Goal: Contribute content

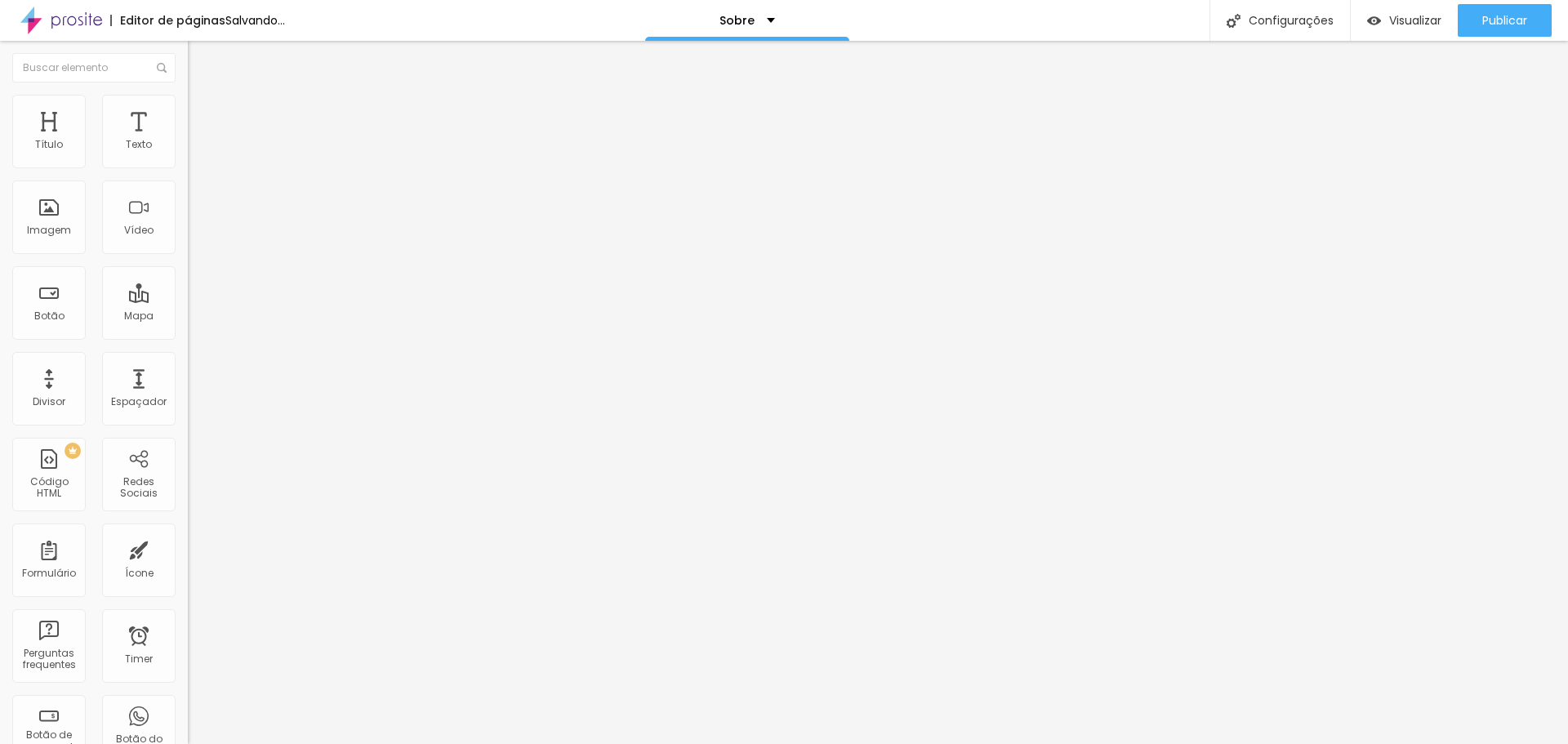
click at [188, 140] on span "Trocar imagem" at bounding box center [232, 134] width 89 height 14
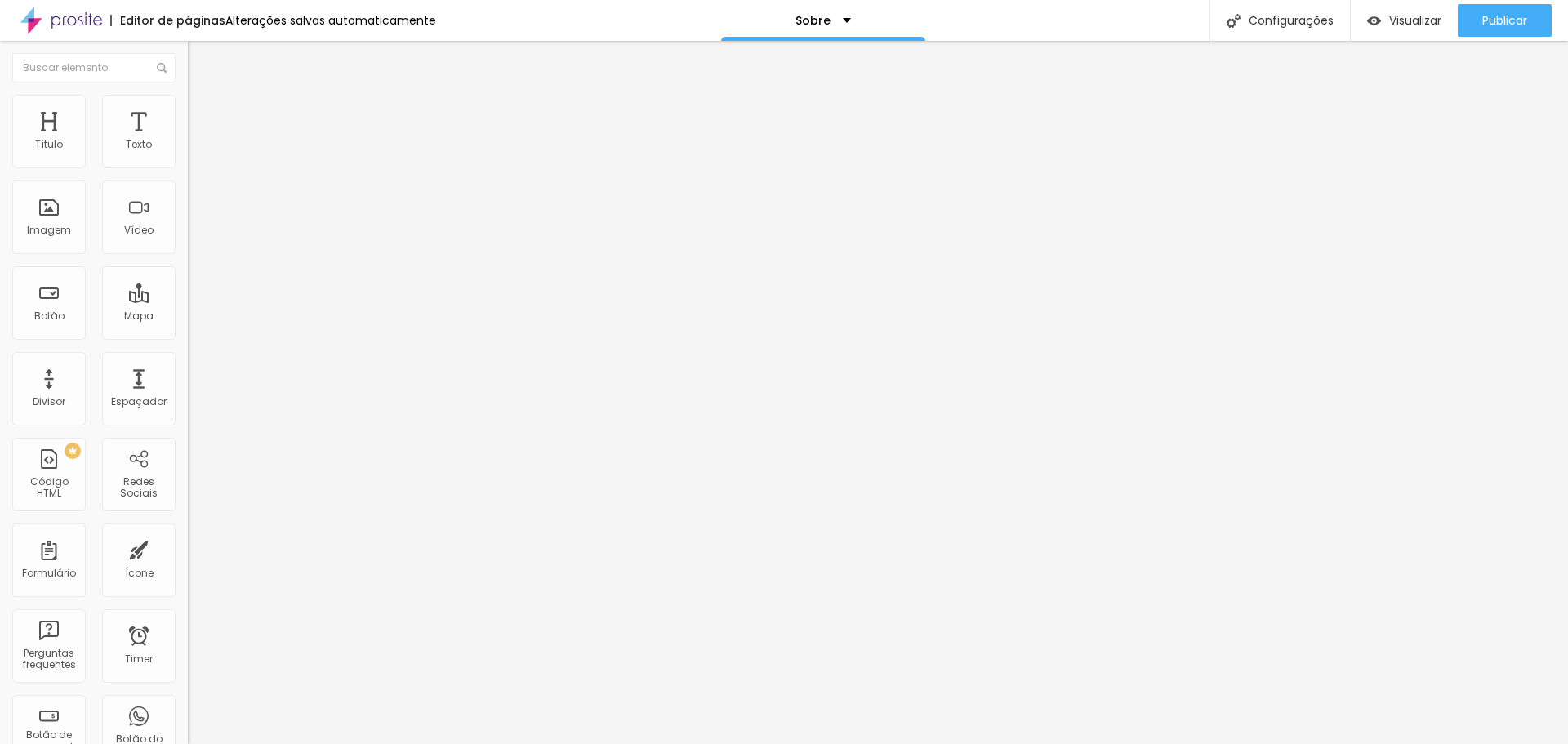
click at [203, 113] on span "Estilo" at bounding box center [215, 106] width 26 height 14
type input "75"
type input "80"
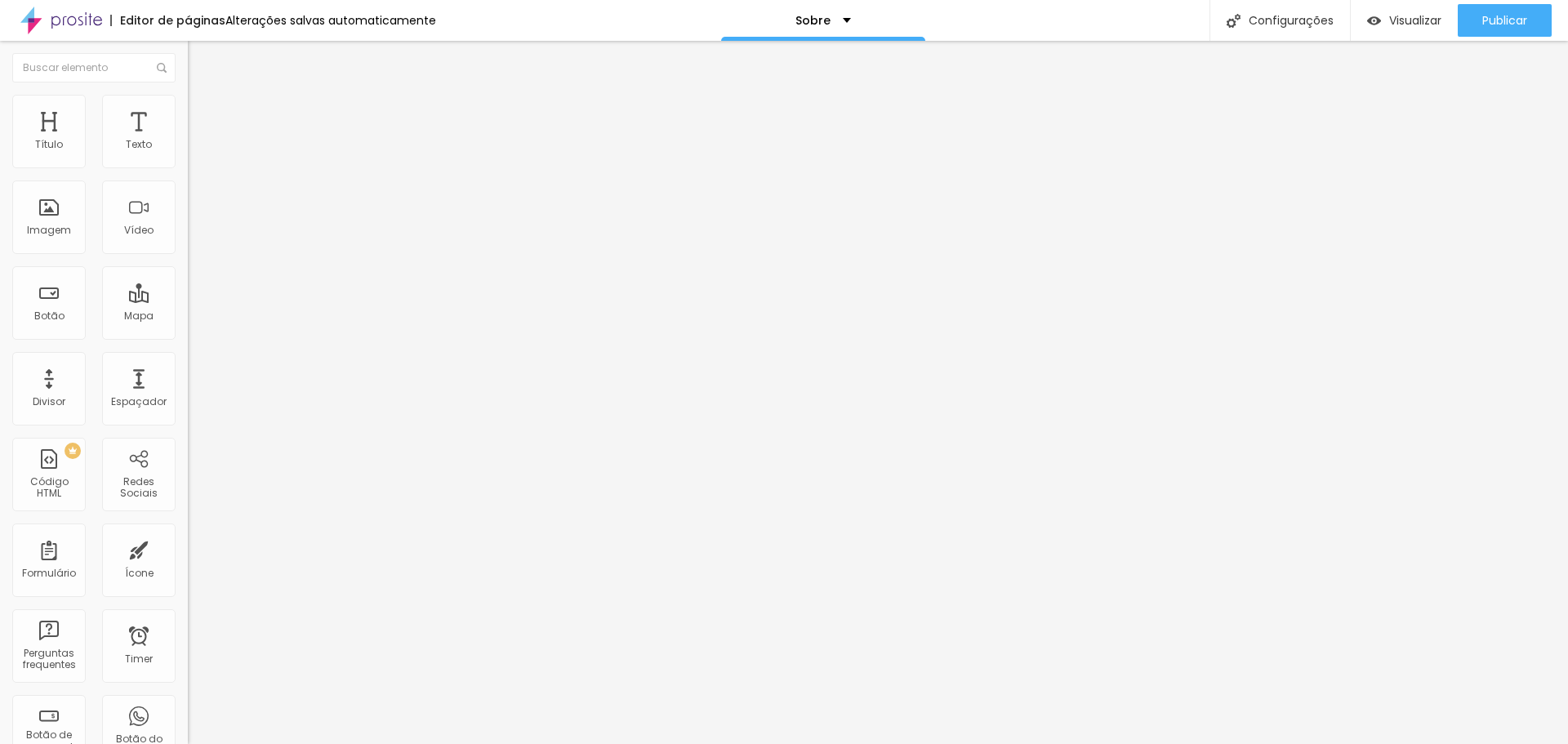
type input "85"
type input "90"
type input "95"
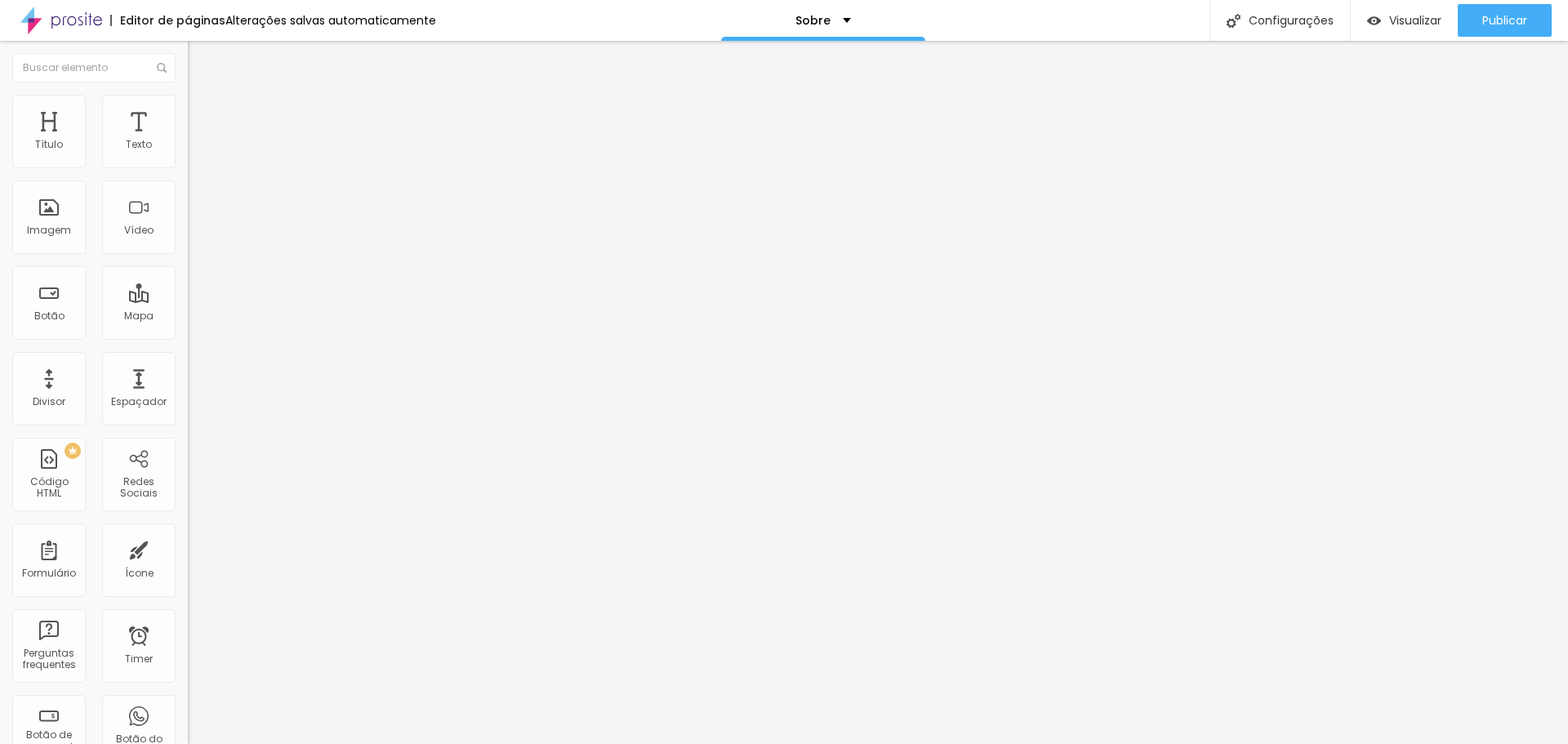
type input "95"
type input "100"
type input "95"
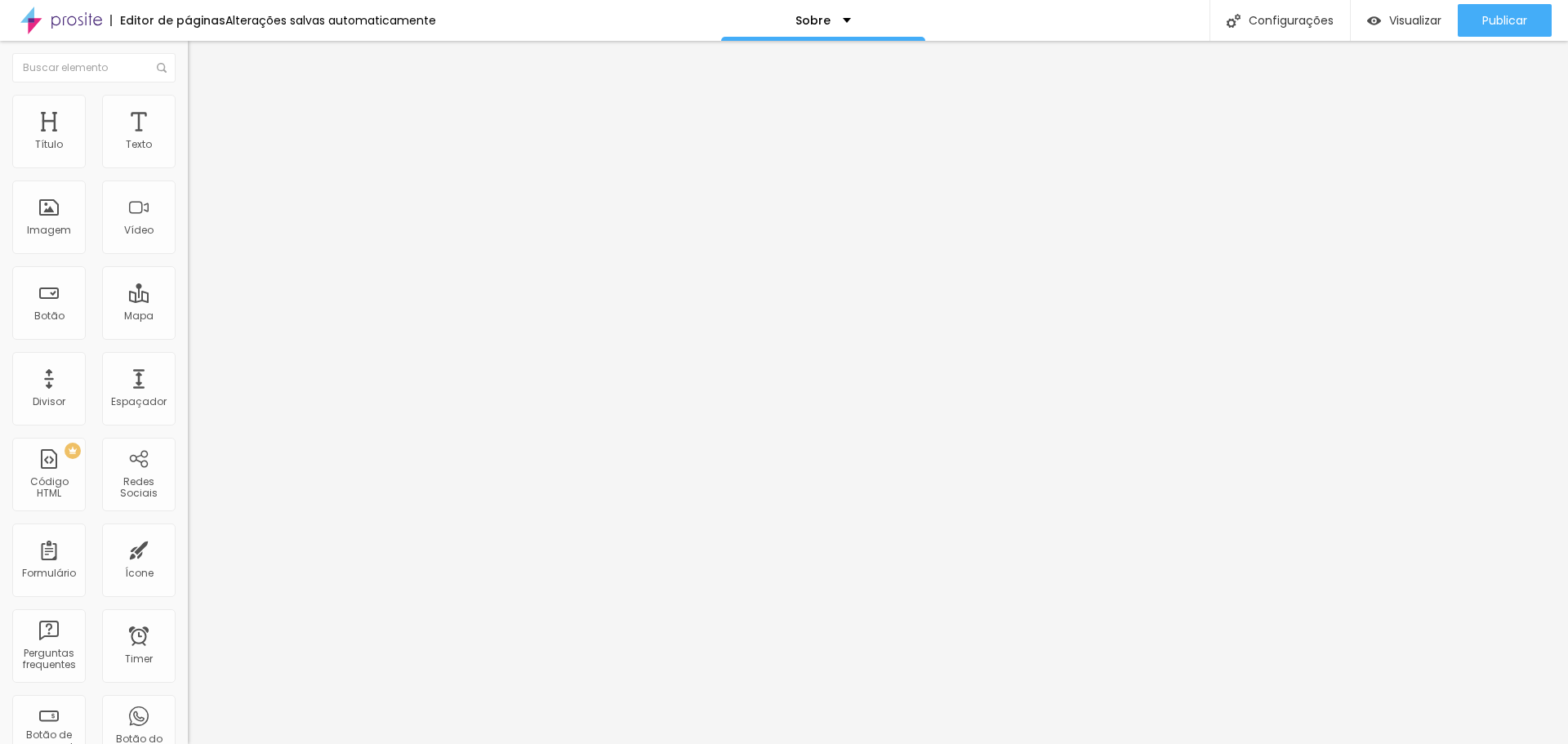
type input "100"
drag, startPoint x: 118, startPoint y: 173, endPoint x: 173, endPoint y: 184, distance: 56.1
type input "100"
click at [188, 167] on input "range" at bounding box center [241, 160] width 106 height 13
click at [188, 140] on span "Trocar imagem" at bounding box center [232, 134] width 89 height 14
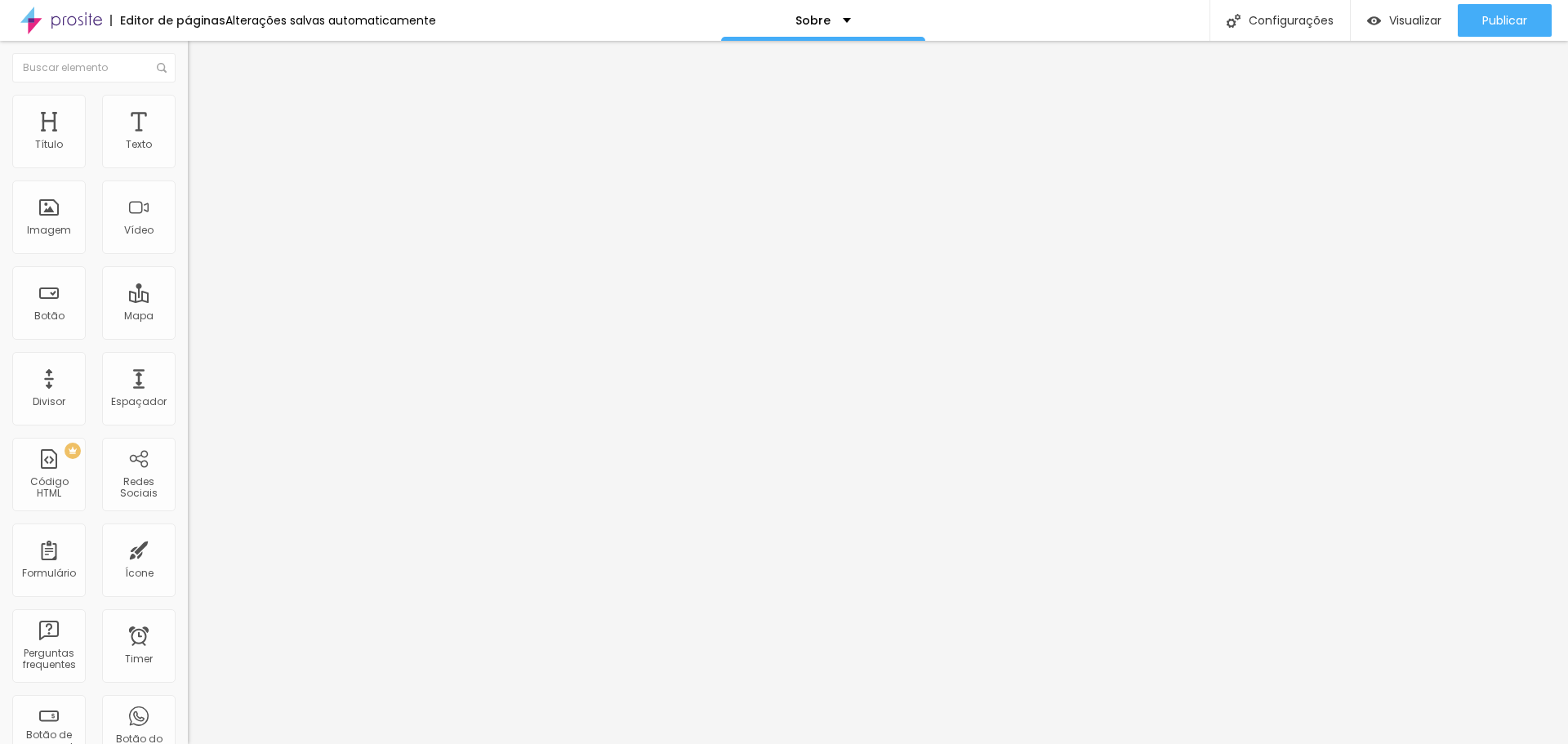
click at [188, 107] on li "Estilo" at bounding box center [281, 103] width 188 height 17
type input "80"
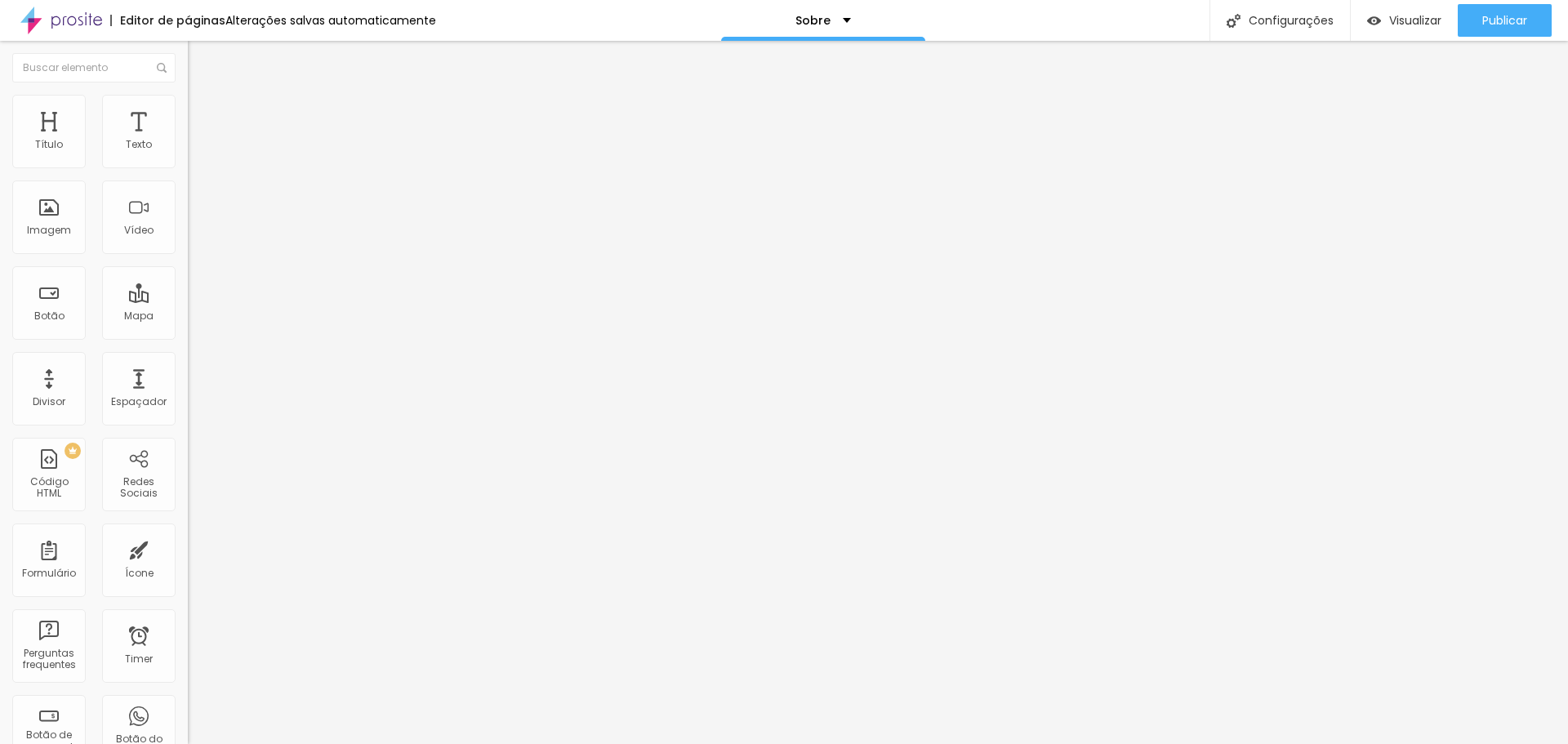
type input "80"
type input "85"
type input "90"
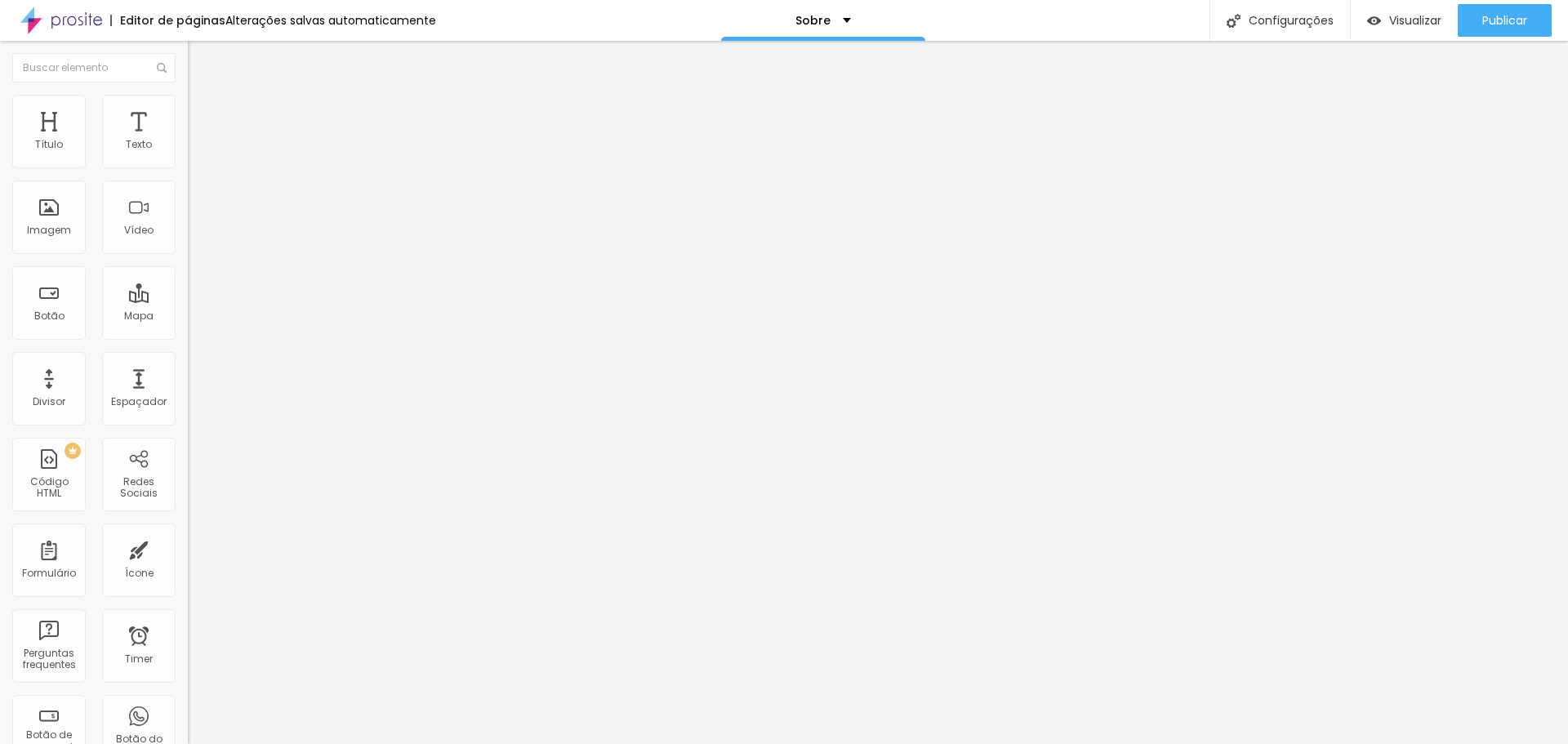
type input "95"
type input "100"
drag, startPoint x: 119, startPoint y: 177, endPoint x: 173, endPoint y: 184, distance: 54.5
type input "100"
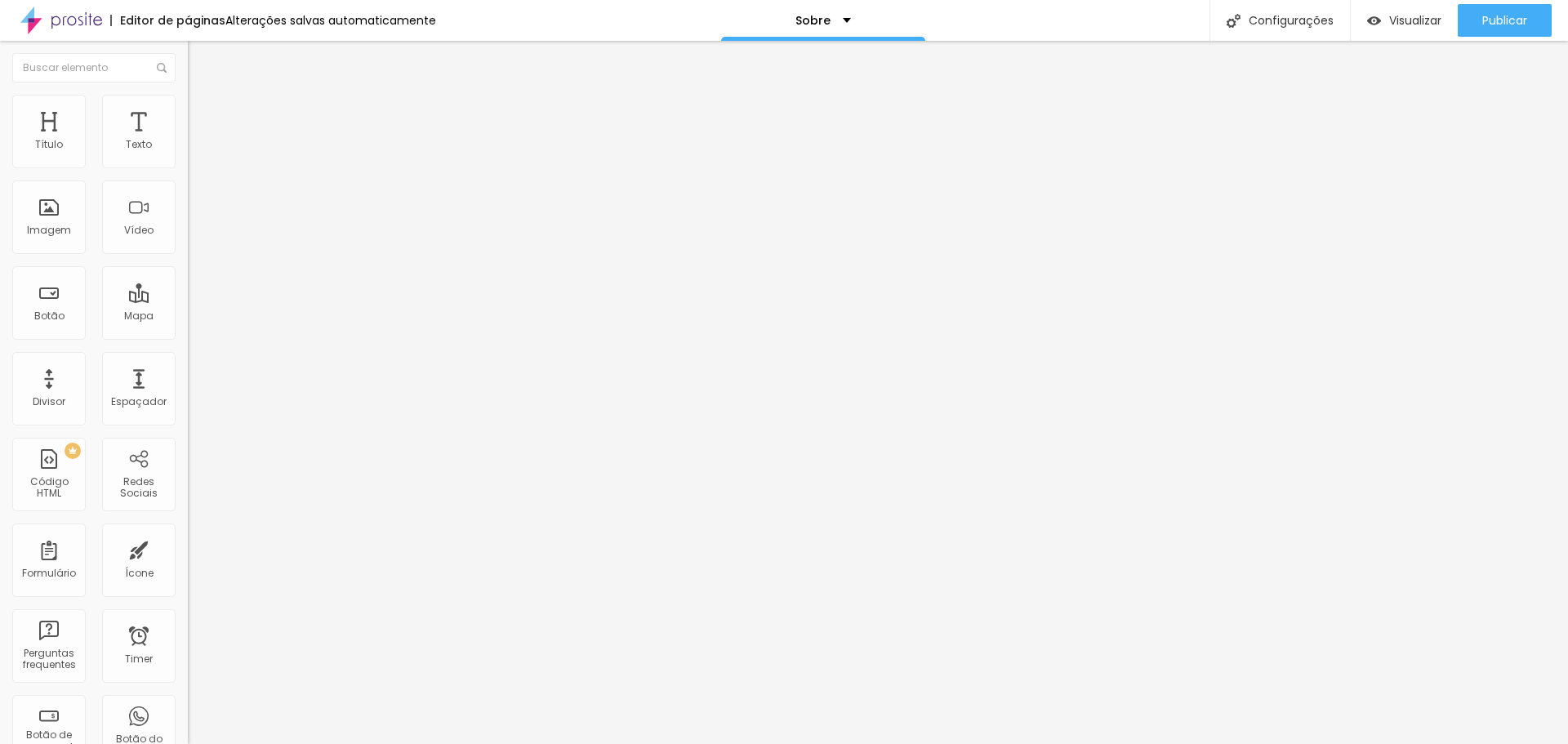
click at [188, 167] on input "range" at bounding box center [241, 160] width 106 height 13
click at [1488, 19] on span "Publicar" at bounding box center [1505, 20] width 45 height 13
click at [200, 62] on img "button" at bounding box center [206, 59] width 13 height 13
click at [842, 15] on p "Same Day Edit" at bounding box center [813, 20] width 84 height 11
click at [793, 59] on link "Same Day Edit" at bounding box center [749, 49] width 87 height 17
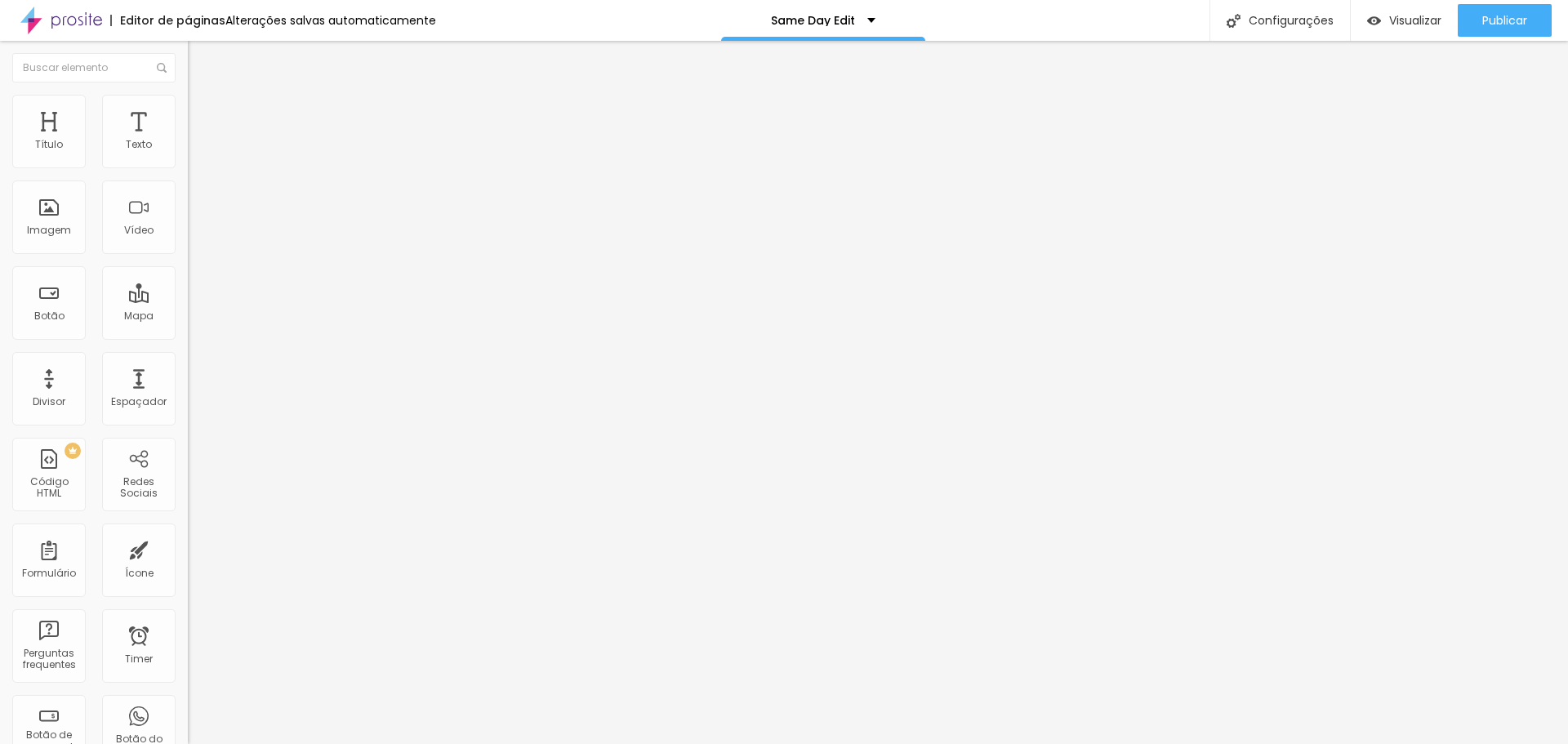
click at [200, 55] on img "button" at bounding box center [206, 59] width 13 height 13
click at [188, 46] on button "Editar Coluna" at bounding box center [281, 59] width 188 height 38
click at [188, 139] on div "Adicionar imagem" at bounding box center [281, 133] width 188 height 11
click at [188, 111] on li "Avançado" at bounding box center [281, 119] width 188 height 17
click at [188, 95] on li "Conteúdo" at bounding box center [281, 86] width 188 height 17
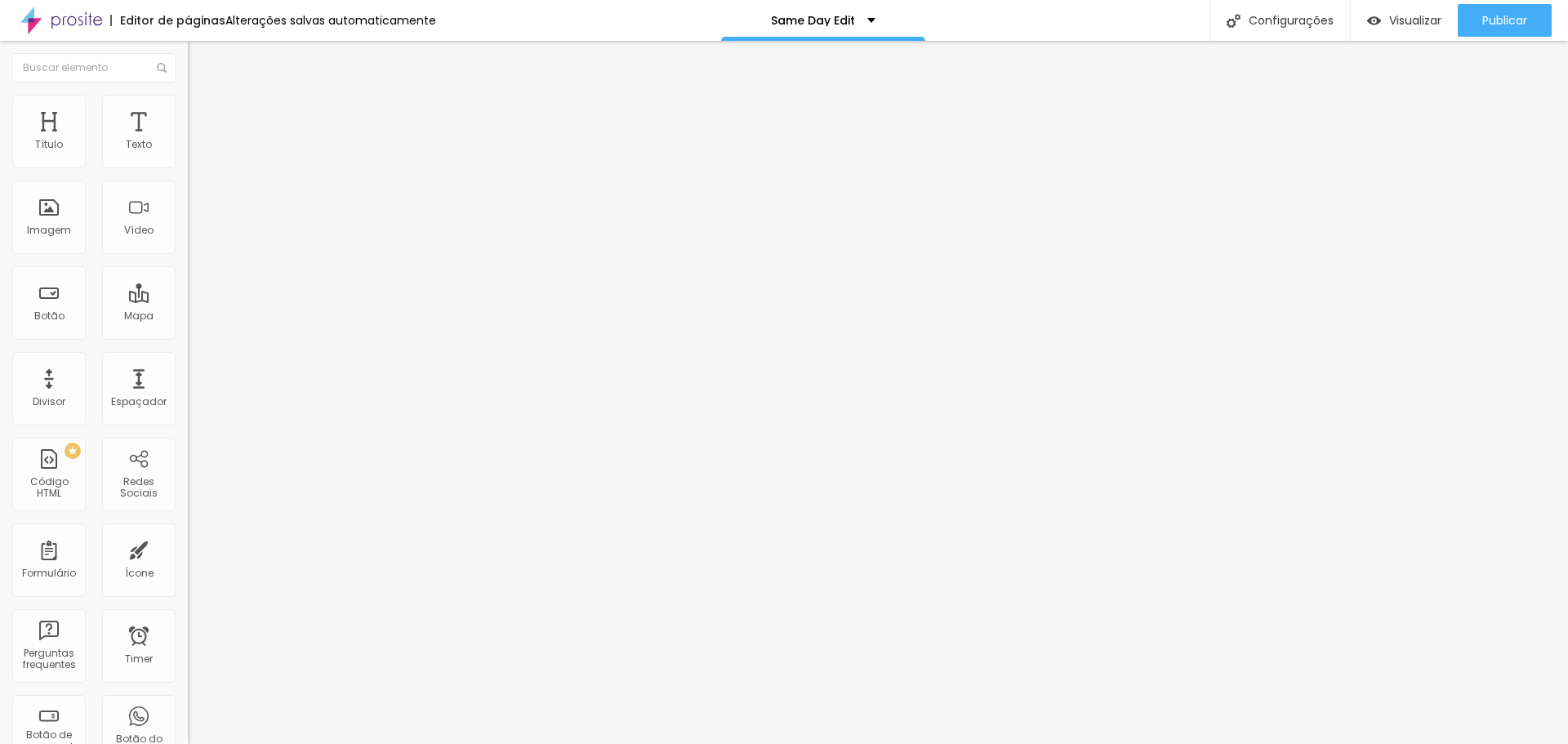
click at [188, 153] on input "text" at bounding box center [286, 145] width 196 height 17
click at [188, 105] on img at bounding box center [195, 102] width 15 height 15
click at [188, 111] on li "Avançado" at bounding box center [281, 119] width 188 height 17
click at [188, 93] on img at bounding box center [195, 86] width 15 height 15
click at [200, 60] on img "button" at bounding box center [206, 59] width 13 height 13
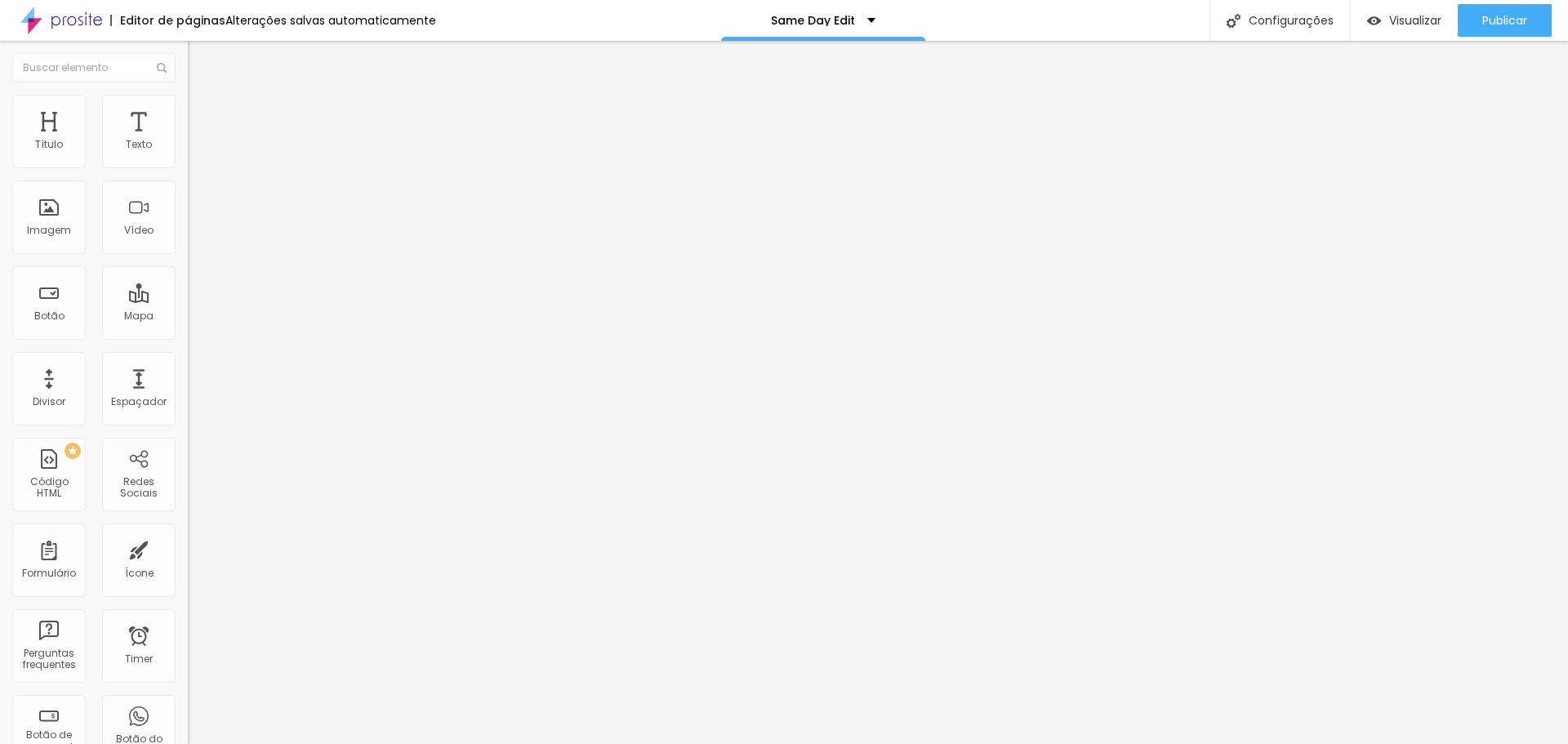
click at [188, 140] on span "Adicionar imagem" at bounding box center [241, 134] width 106 height 14
click at [844, 13] on div "Same Day Edit" at bounding box center [823, 20] width 204 height 41
click at [60, 17] on img at bounding box center [61, 20] width 82 height 41
